Goal: Information Seeking & Learning: Learn about a topic

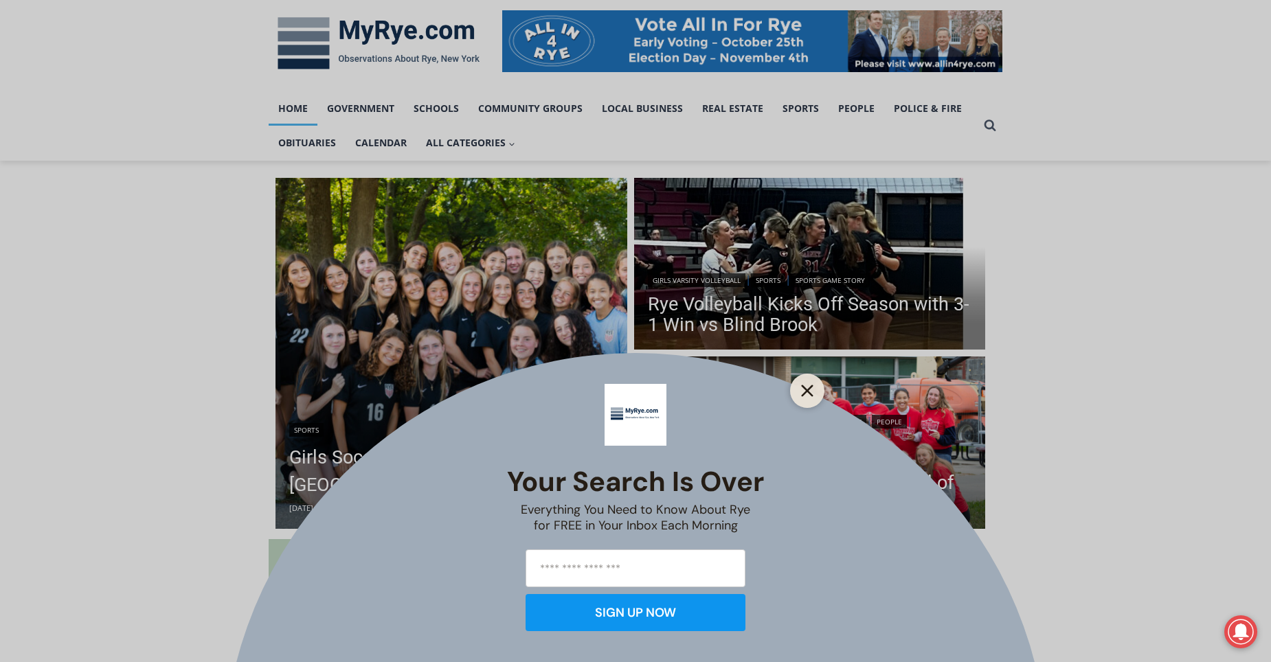
click at [805, 392] on icon "Close" at bounding box center [807, 391] width 12 height 12
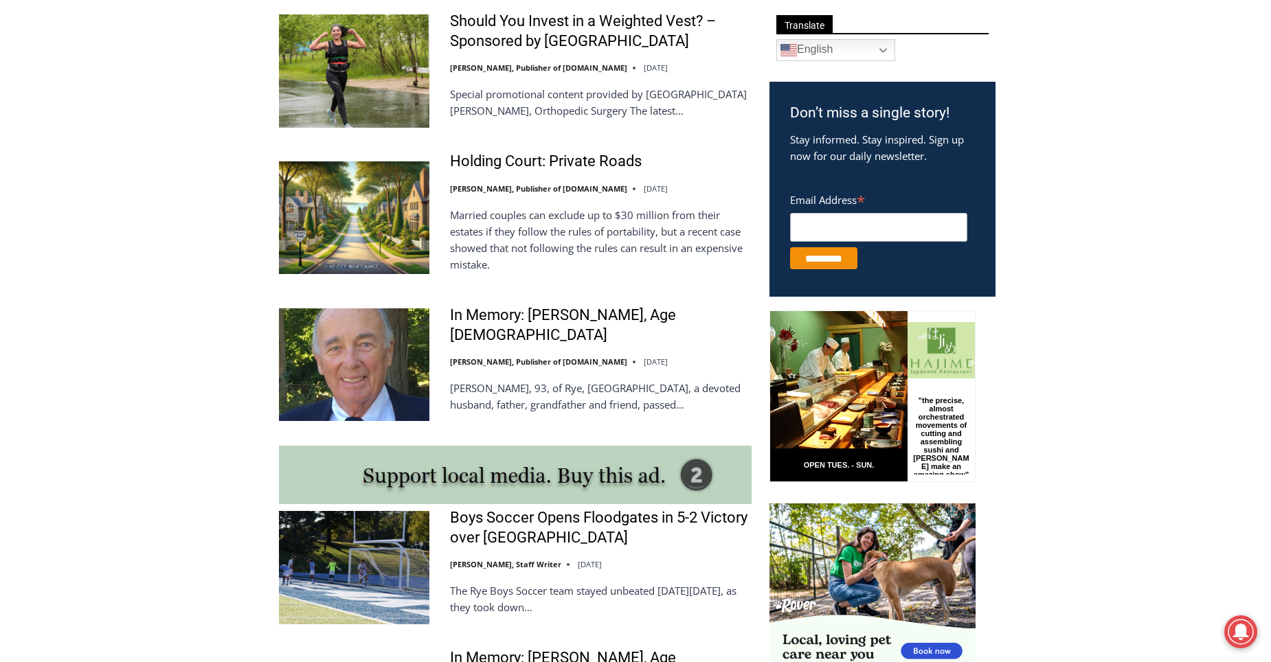
scroll to position [824, 0]
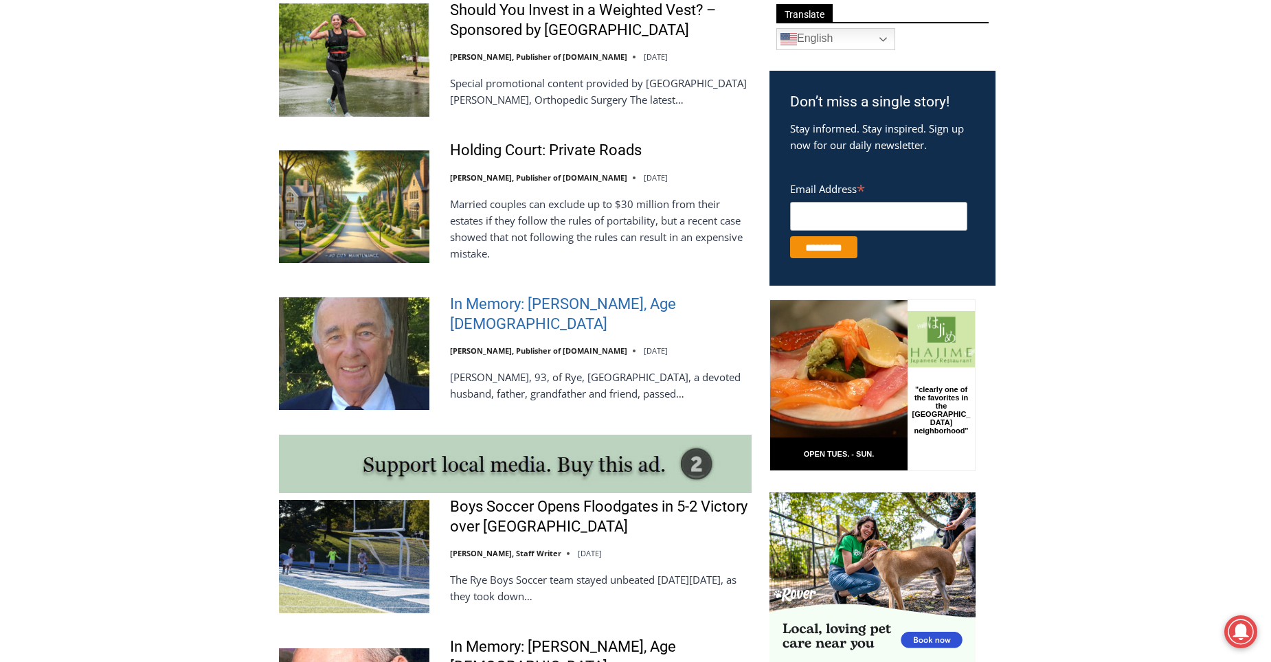
click at [549, 318] on link "In Memory: [PERSON_NAME], Age [DEMOGRAPHIC_DATA]" at bounding box center [601, 314] width 302 height 39
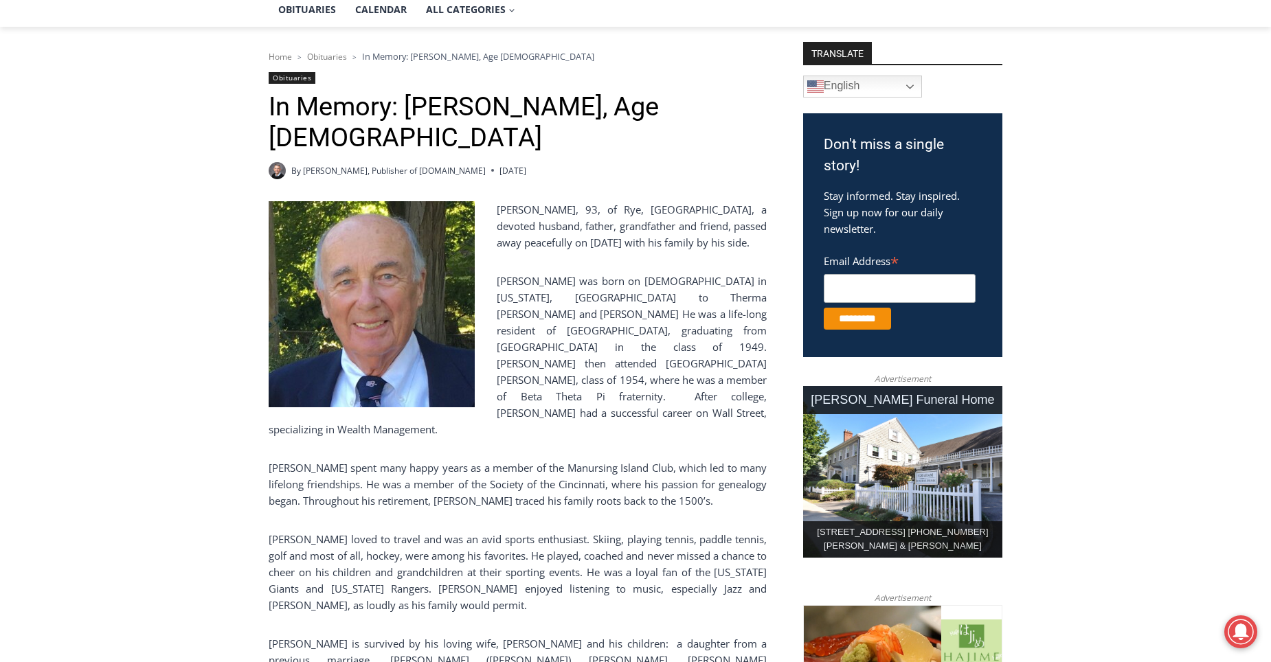
scroll to position [550, 0]
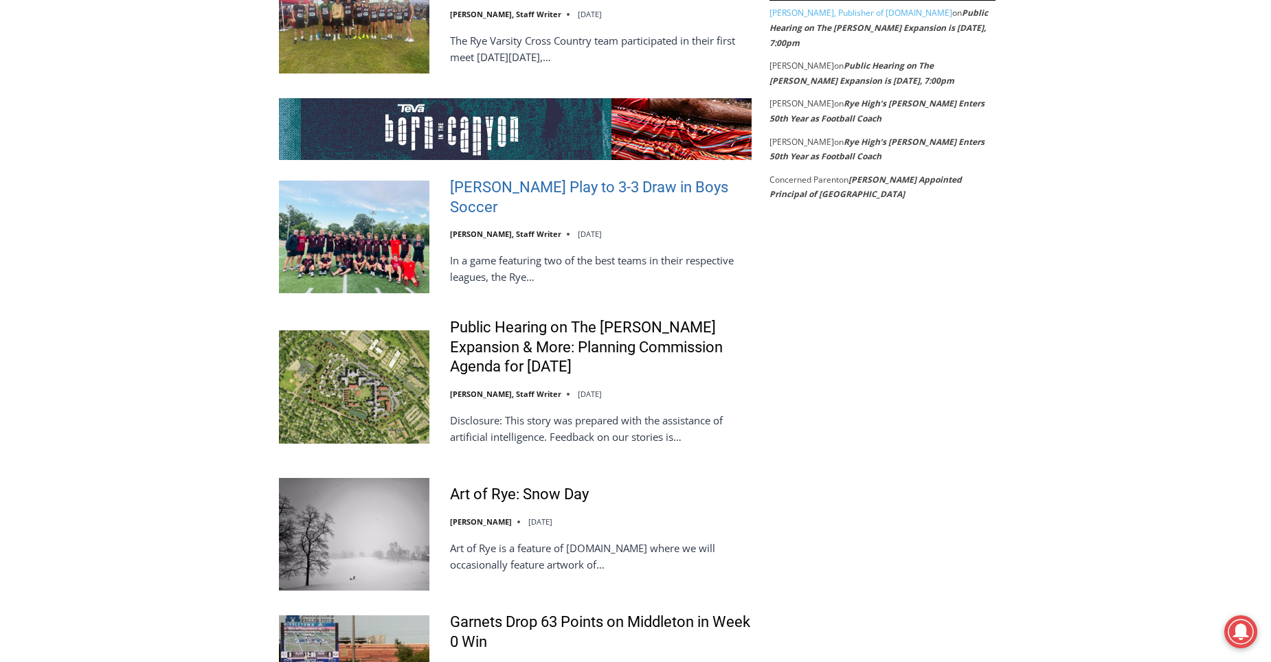
scroll to position [2954, 0]
